Goal: Understand process/instructions

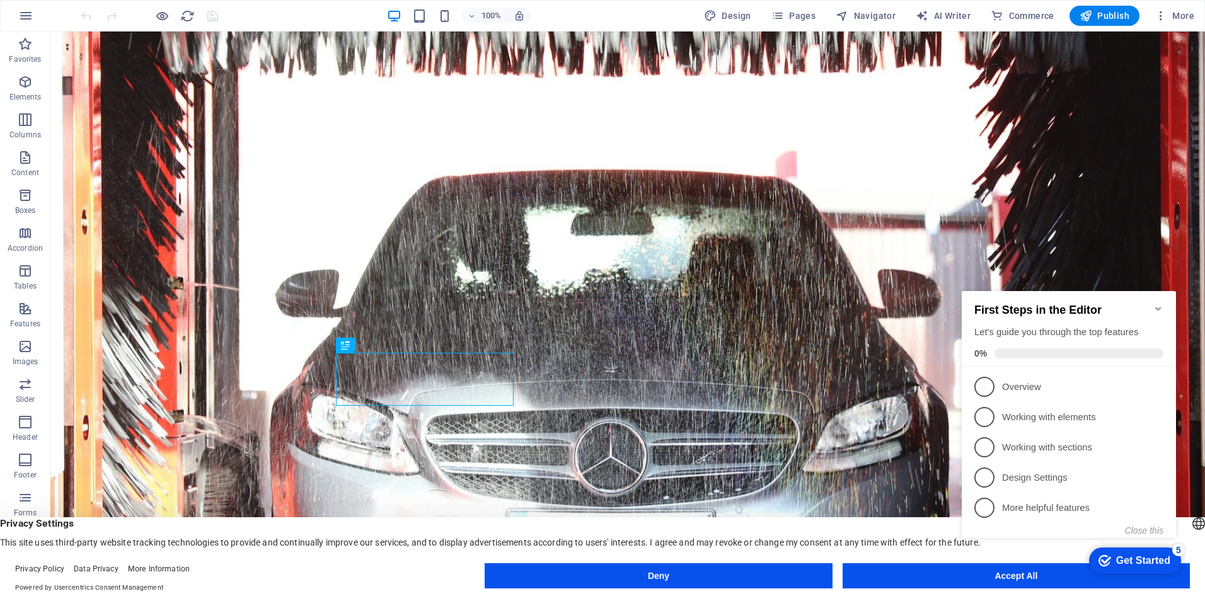
click at [983, 581] on appcues-checklist "Contextual help checklist present on screen" at bounding box center [1071, 427] width 229 height 309
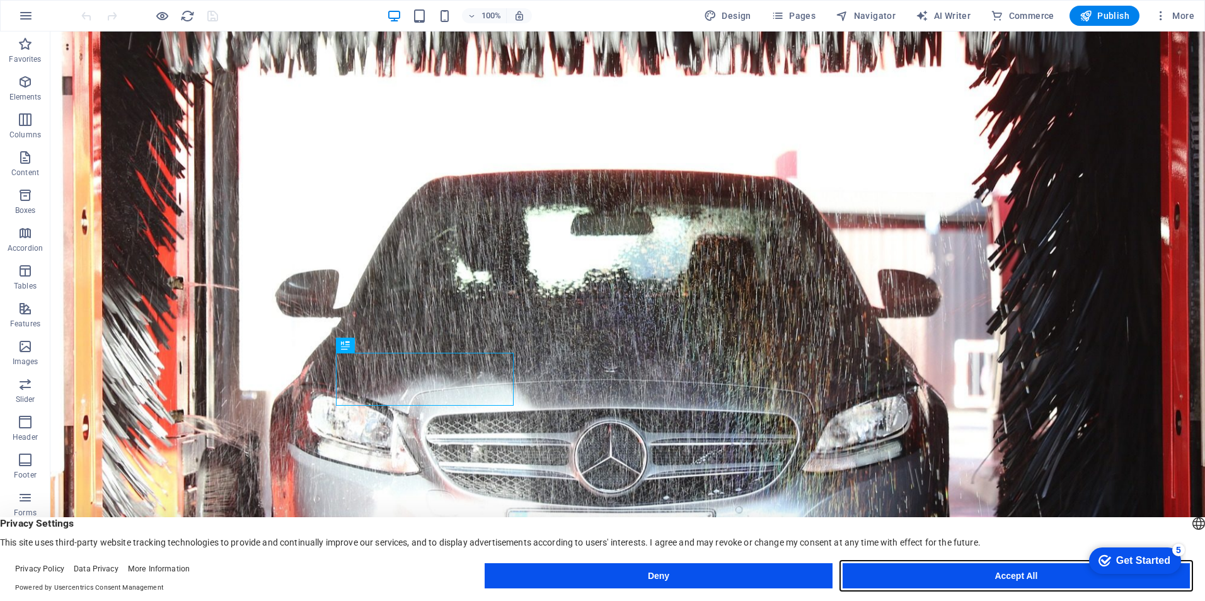
click at [1030, 584] on button "Accept All" at bounding box center [1016, 576] width 347 height 25
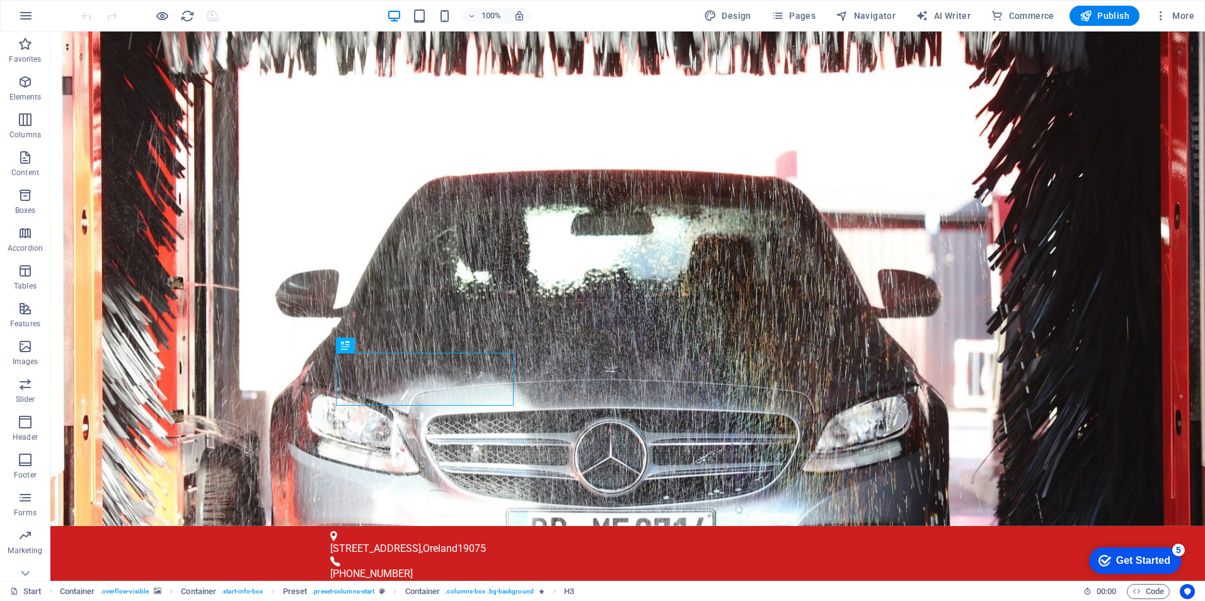
click at [1149, 561] on div "Get Started" at bounding box center [1143, 560] width 54 height 11
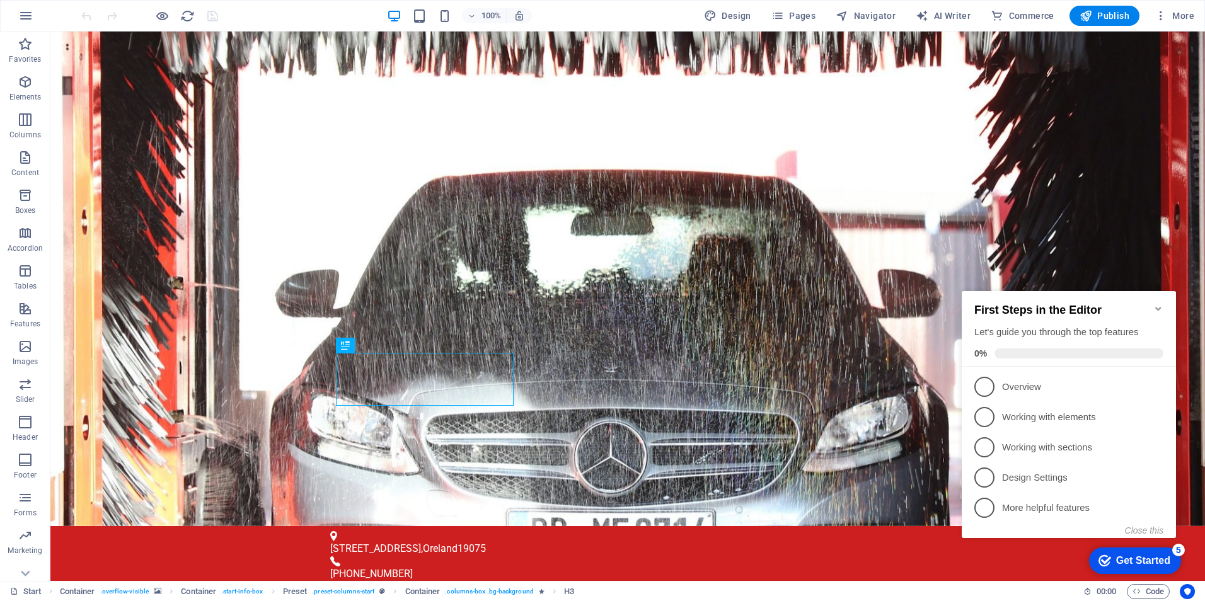
click at [1157, 307] on icon "Minimize checklist" at bounding box center [1158, 309] width 6 height 4
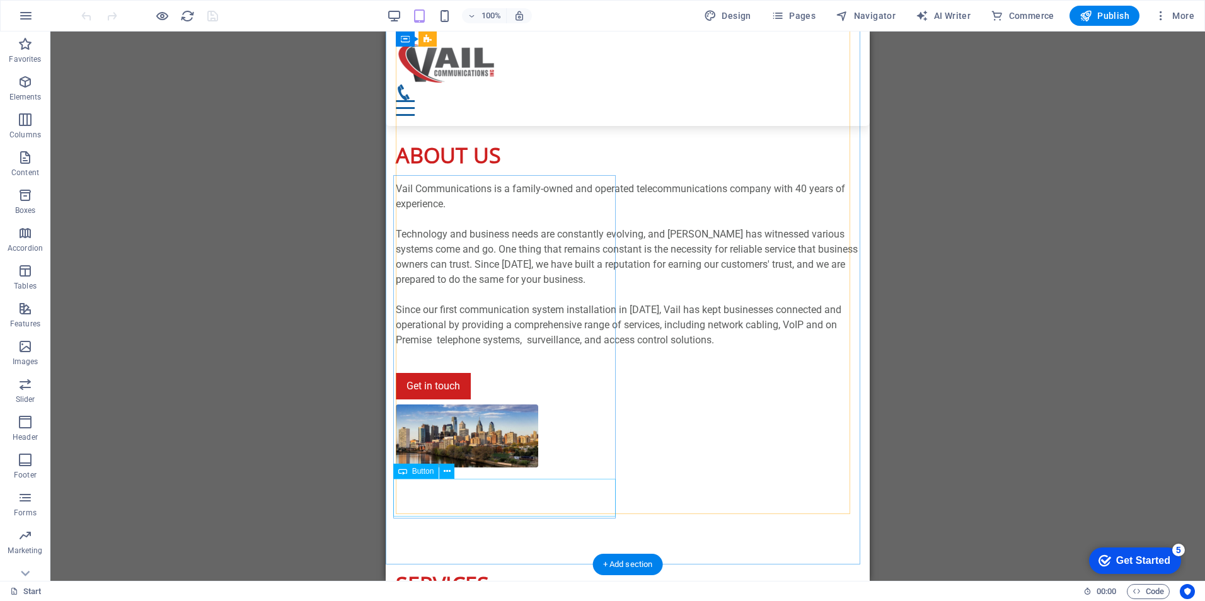
scroll to position [1366, 0]
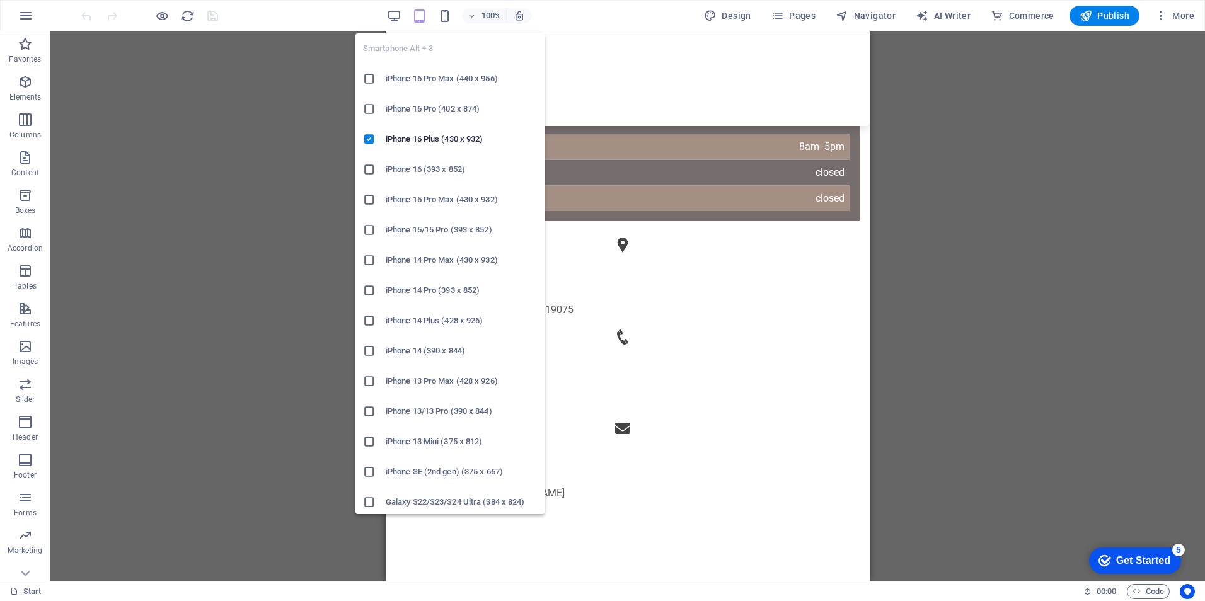
click at [452, 16] on icon "button" at bounding box center [444, 16] width 14 height 14
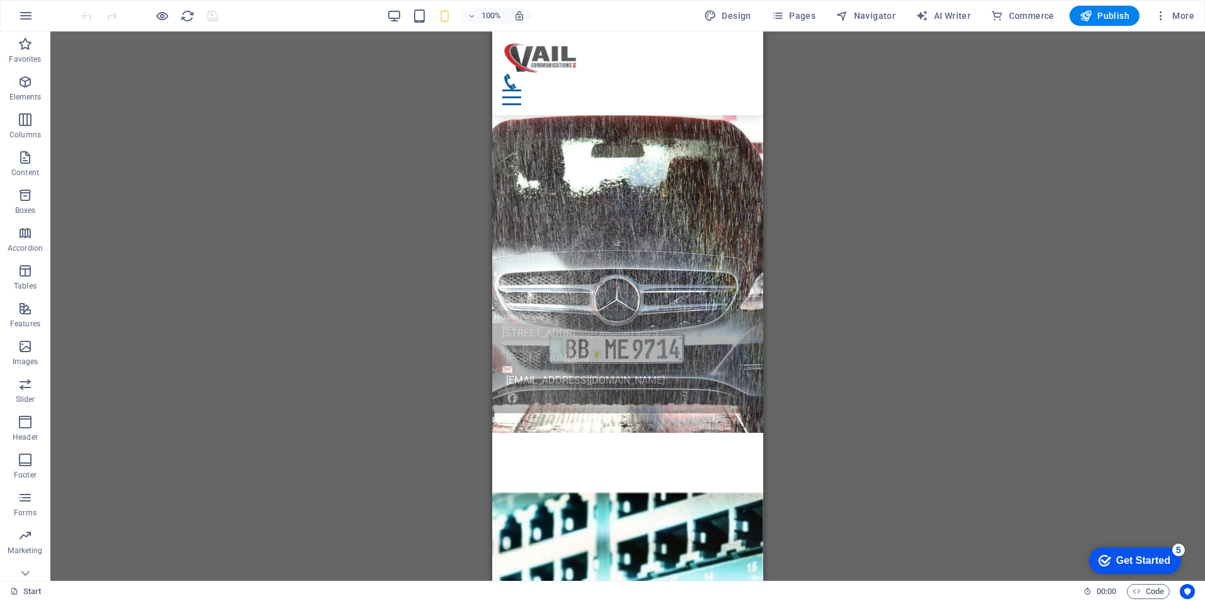
scroll to position [0, 0]
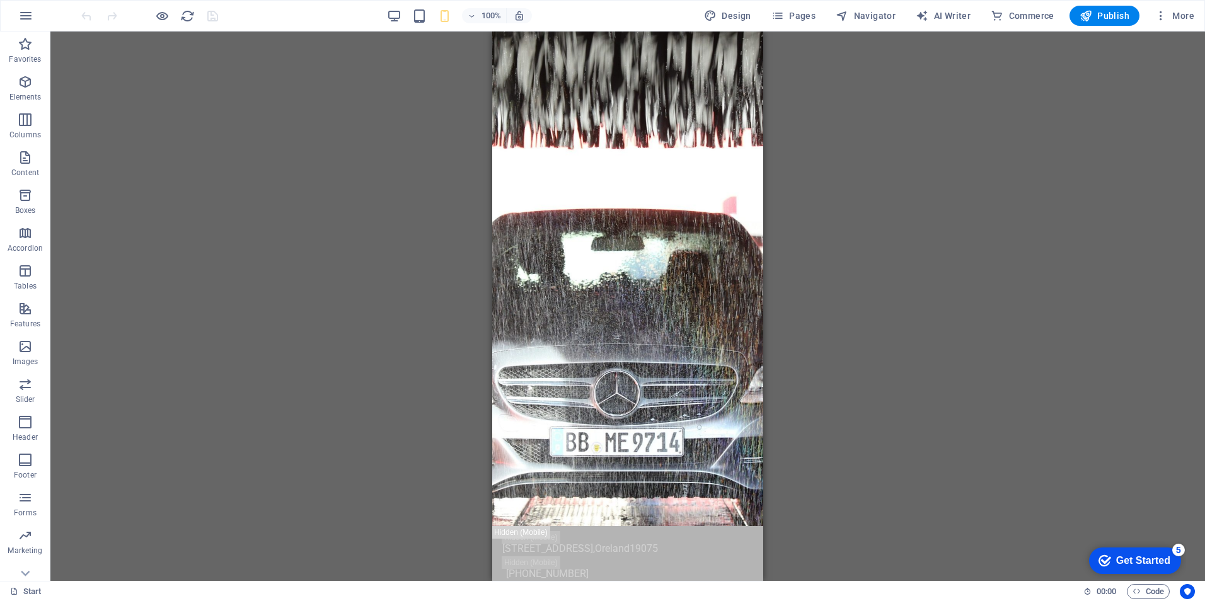
drag, startPoint x: 761, startPoint y: 159, endPoint x: 1263, endPoint y: 95, distance: 505.2
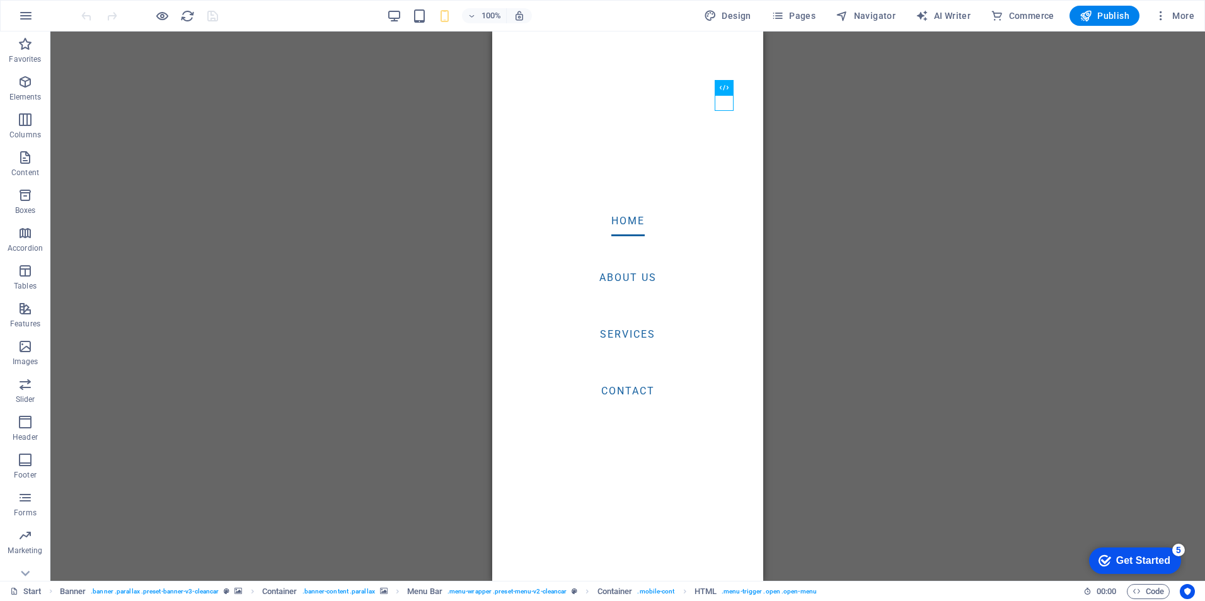
click at [364, 406] on div "Drag here to replace the existing content. Press “Ctrl” if you want to create a…" at bounding box center [627, 307] width 1155 height 550
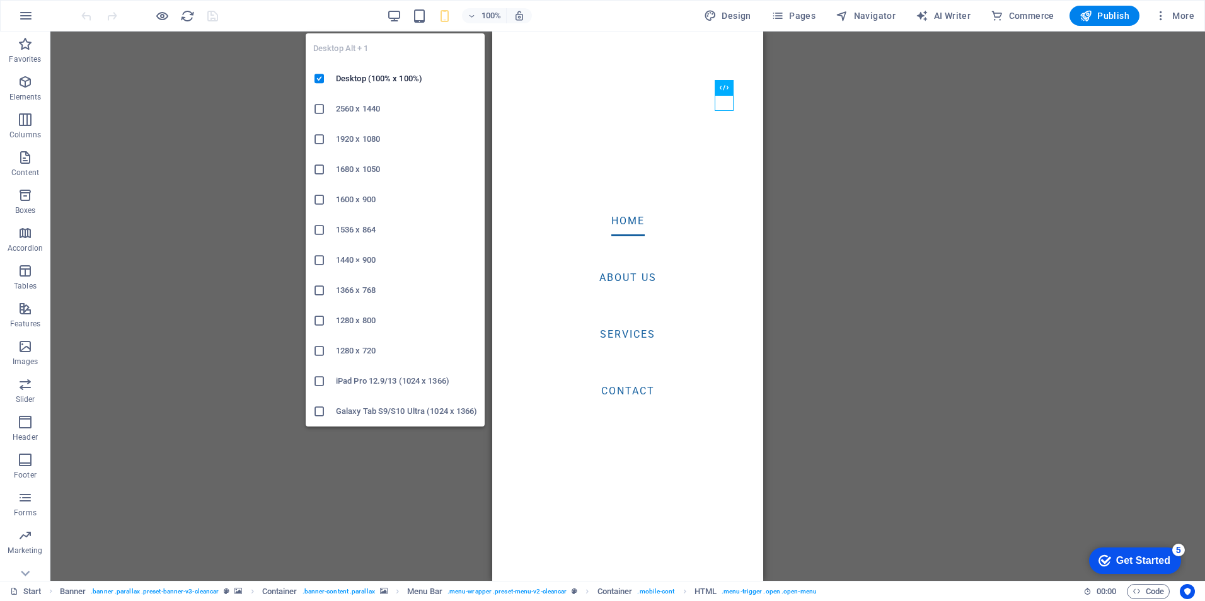
click at [393, 24] on div "Desktop Alt + 1 Desktop (100% x 100%) 2560 x 1440 1920 x 1080 1680 x 1050 1600 …" at bounding box center [395, 224] width 179 height 403
click at [400, 12] on icon "button" at bounding box center [394, 16] width 14 height 14
